Goal: Obtain resource: Obtain resource

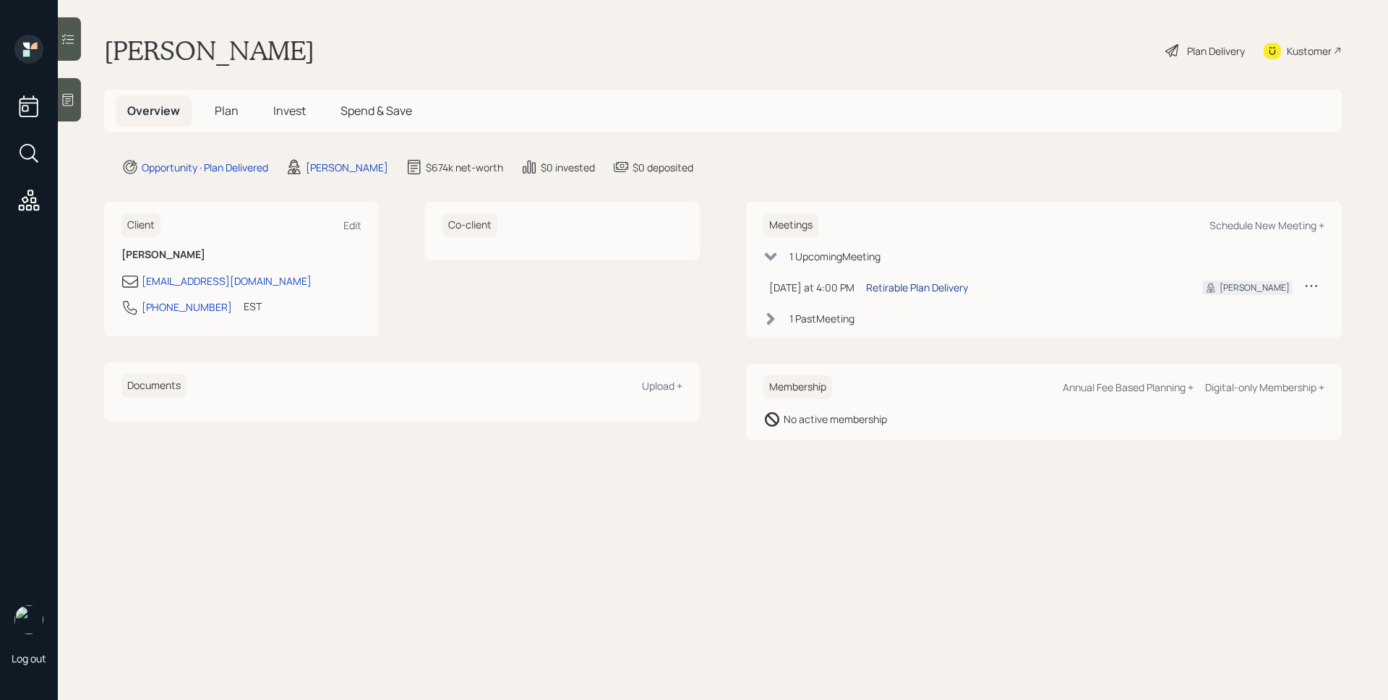
click at [933, 283] on div "Retirable Plan Delivery" at bounding box center [917, 287] width 102 height 15
click at [294, 116] on span "Invest" at bounding box center [289, 111] width 33 height 16
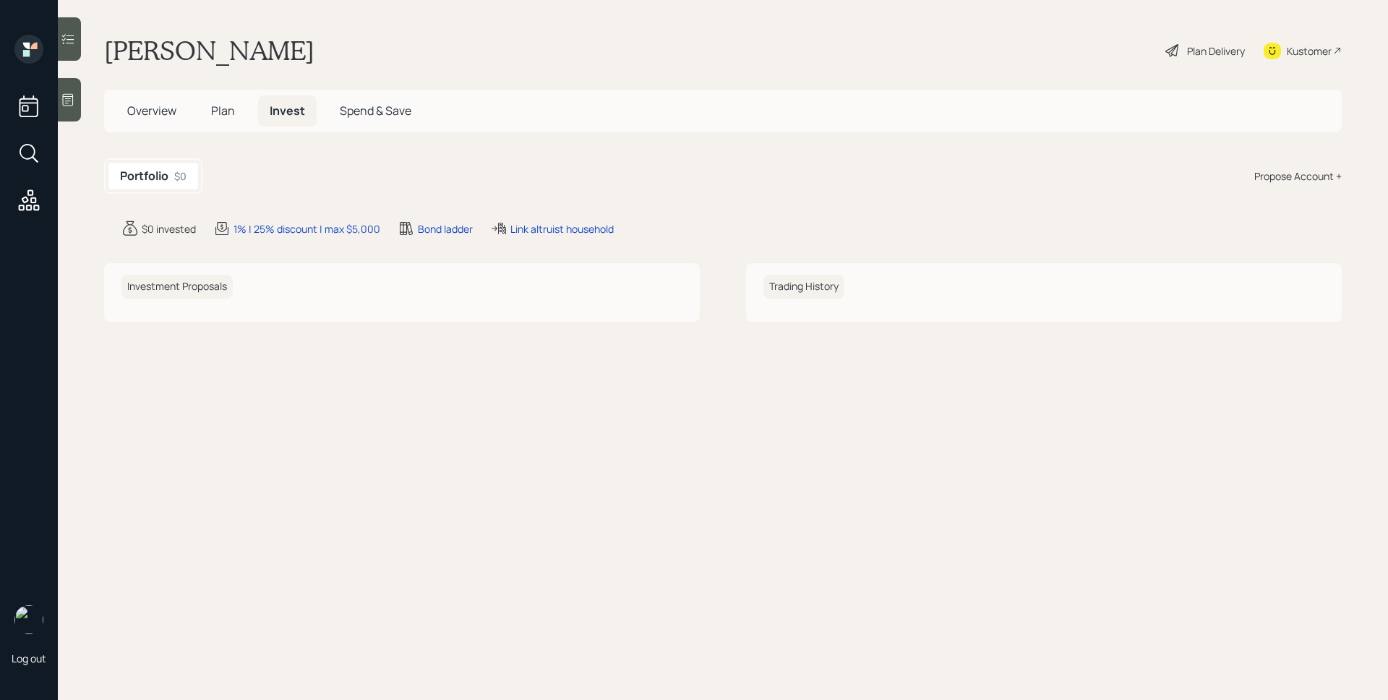
click at [233, 106] on span "Plan" at bounding box center [223, 111] width 24 height 16
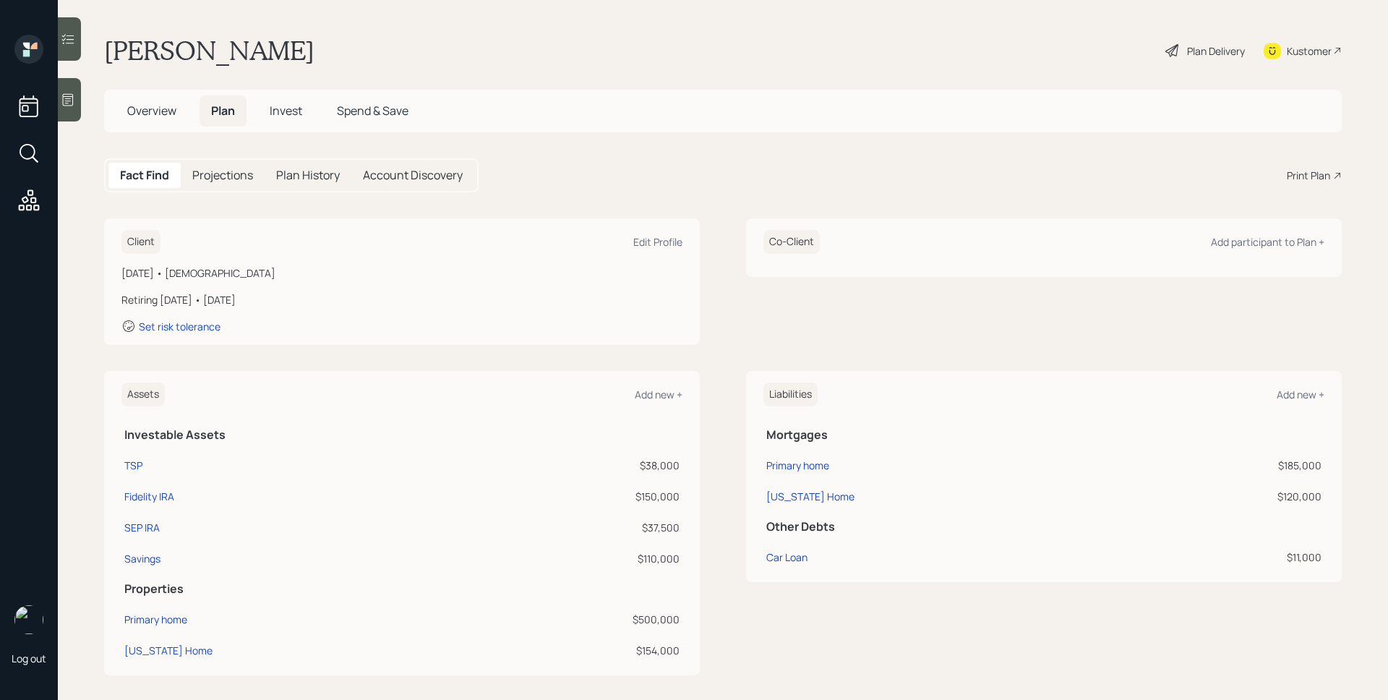
click at [157, 108] on span "Overview" at bounding box center [151, 111] width 49 height 16
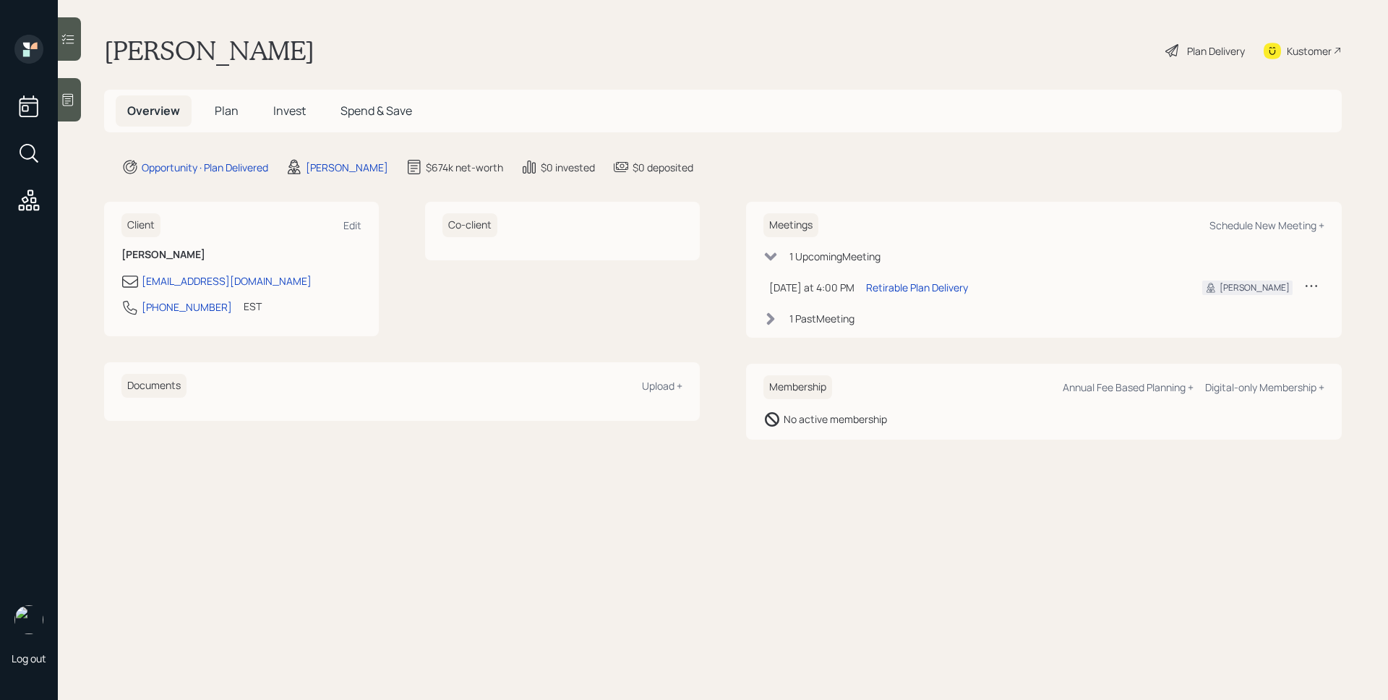
click at [1305, 281] on icon at bounding box center [1311, 285] width 14 height 14
click at [1260, 312] on div "Reschedule" at bounding box center [1266, 313] width 104 height 14
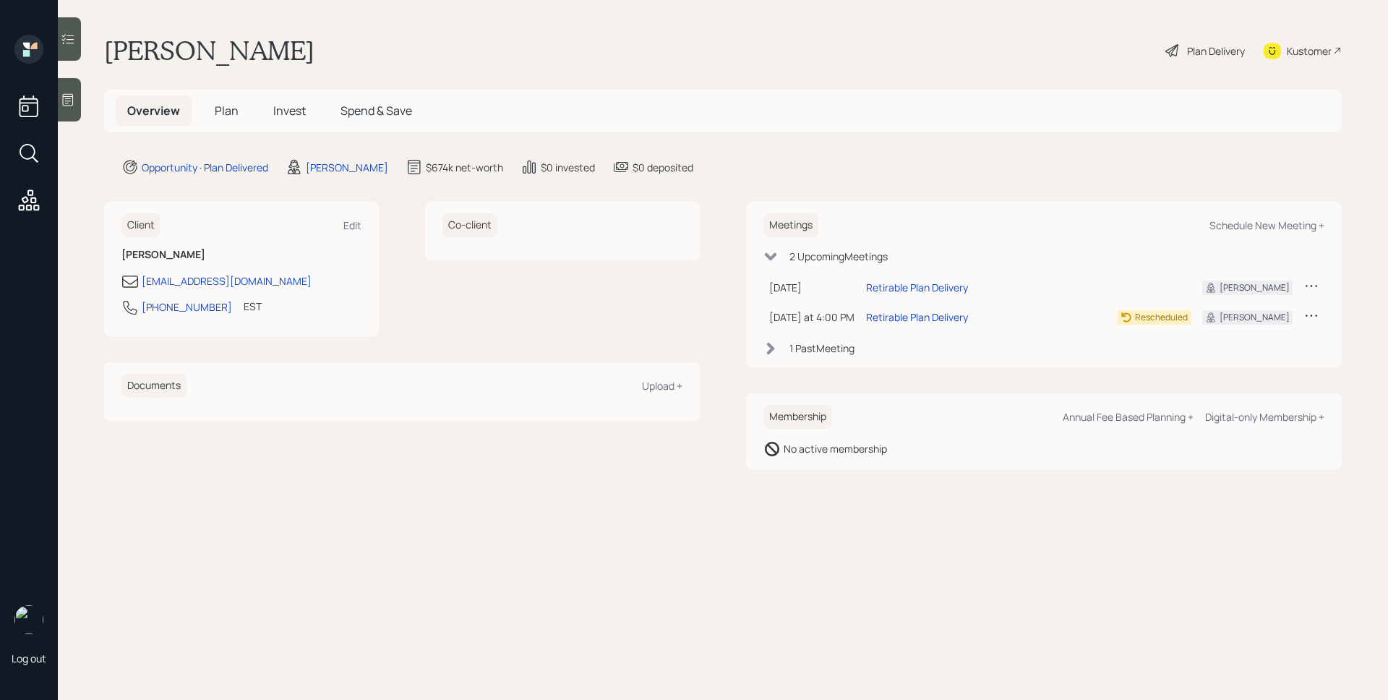
click at [236, 116] on span "Plan" at bounding box center [227, 111] width 24 height 16
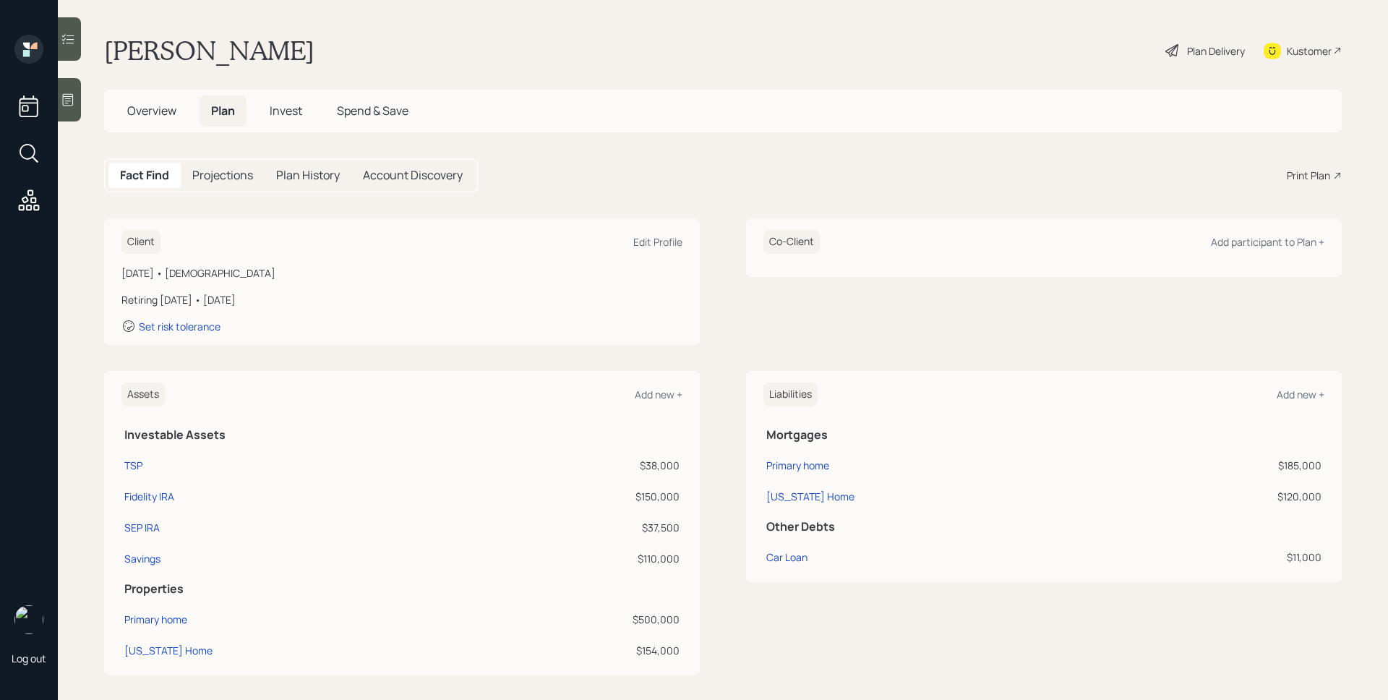
click at [1308, 179] on div "Print Plan" at bounding box center [1308, 175] width 43 height 15
